Goal: Transaction & Acquisition: Purchase product/service

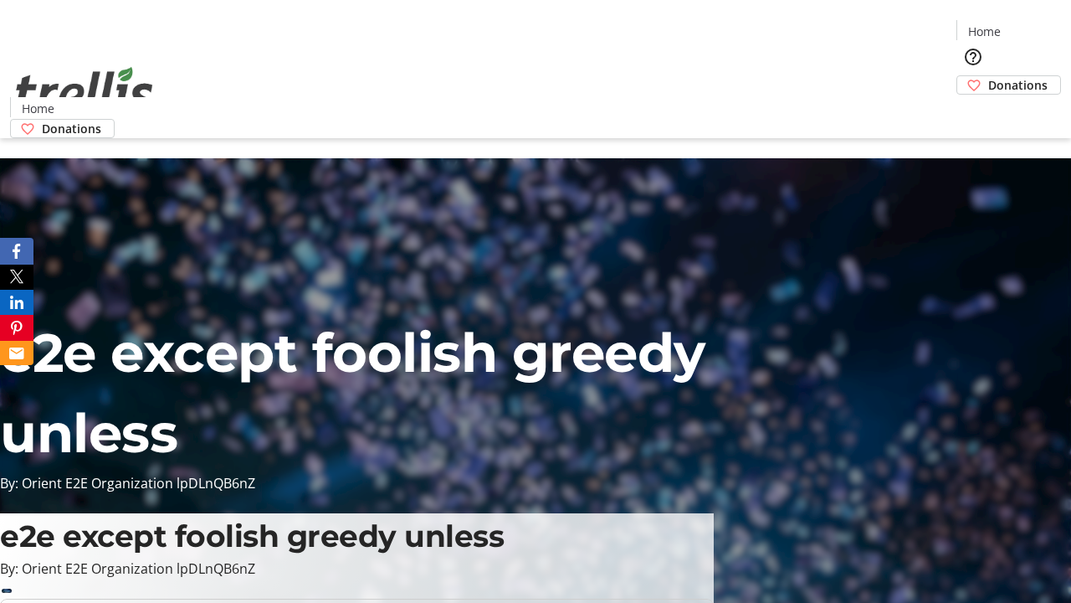
click at [988, 76] on span "Donations" at bounding box center [1017, 85] width 59 height 18
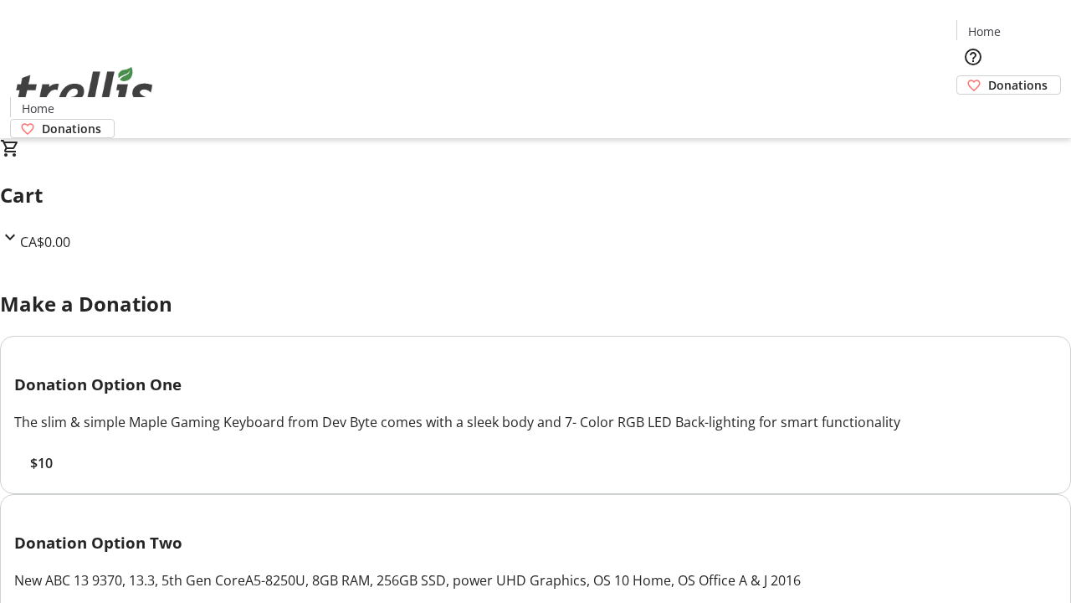
click at [53, 473] on span "$10" at bounding box center [41, 463] width 23 height 20
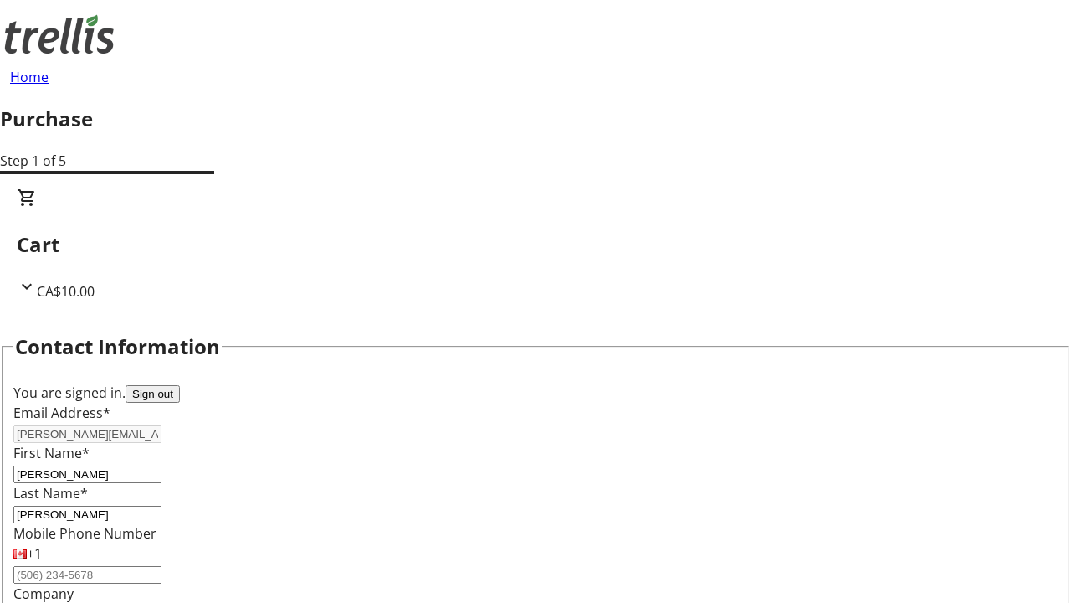
select select "BC"
select select "CA"
type input "Kelowna"
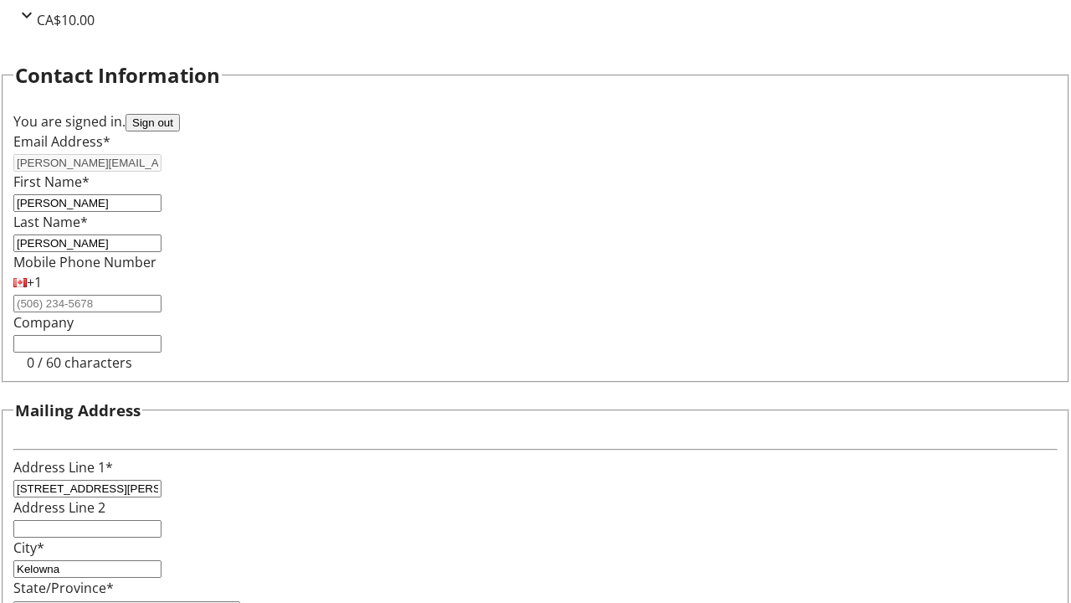
type input "V1Y 0C2"
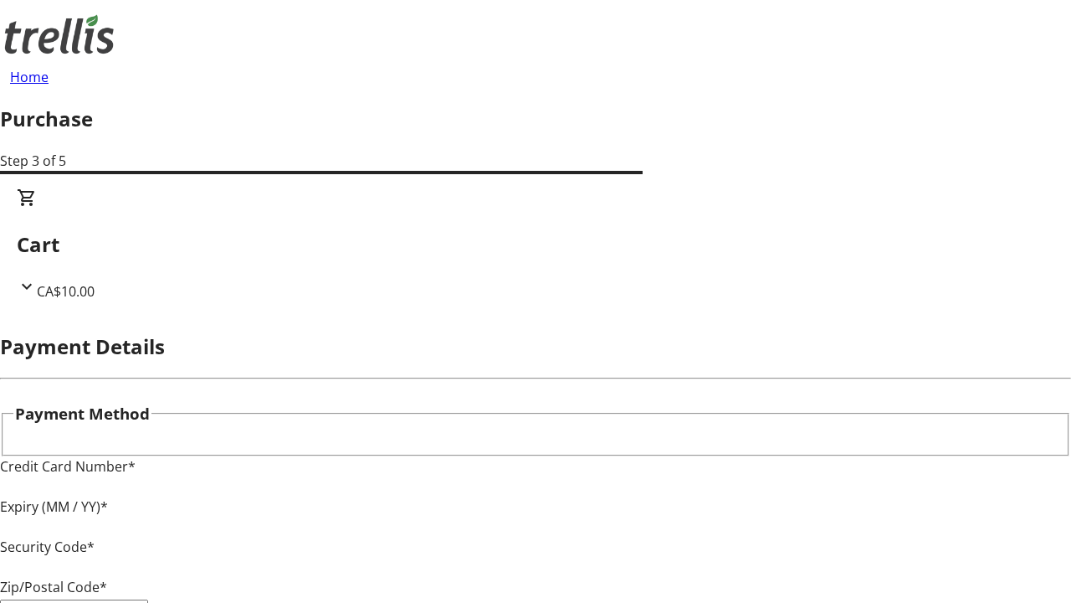
type input "V1Y 0C2"
